Goal: Navigation & Orientation: Find specific page/section

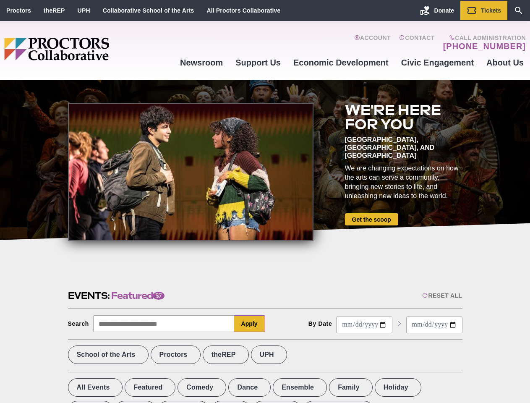
click at [265, 201] on div at bounding box center [191, 172] width 246 height 138
click at [442, 296] on div "Reset All" at bounding box center [442, 295] width 40 height 7
click at [250, 324] on button "Apply" at bounding box center [249, 323] width 31 height 17
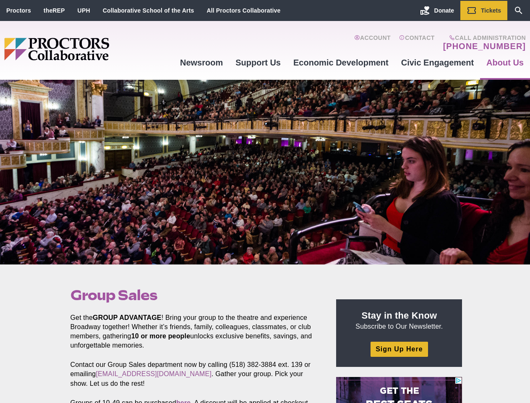
click at [265, 201] on div at bounding box center [265, 172] width 530 height 185
